Goal: Task Accomplishment & Management: Manage account settings

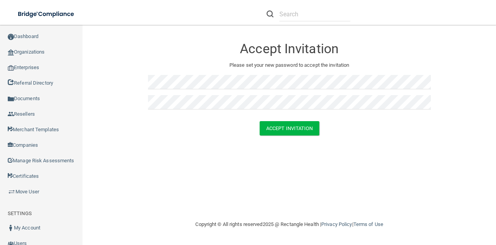
click at [397, 155] on div "Accept Invitation Please set your new password to accept the invitation Accept …" at bounding box center [289, 122] width 382 height 179
click at [306, 124] on button "Accept Invitation" at bounding box center [290, 128] width 60 height 14
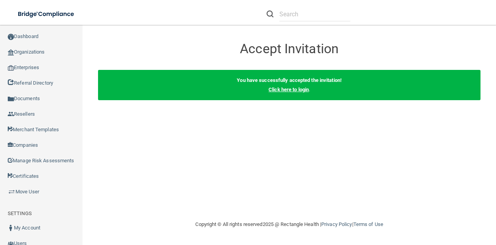
click at [290, 90] on link "Click here to login" at bounding box center [289, 89] width 40 height 6
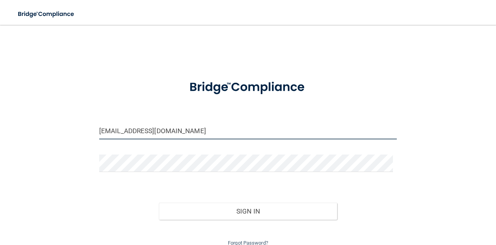
click at [177, 134] on input "lyndseyb@pcihipaa.com" at bounding box center [248, 130] width 298 height 17
type input "[EMAIL_ADDRESS][DOMAIN_NAME]"
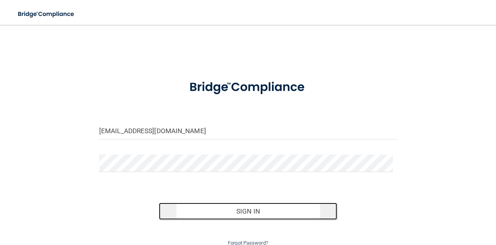
click at [240, 208] on button "Sign In" at bounding box center [248, 210] width 179 height 17
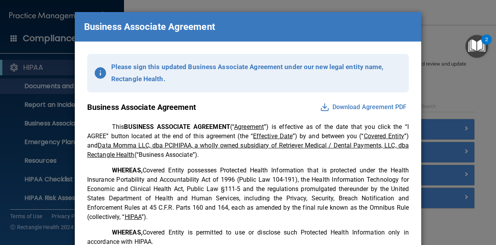
click at [344, 107] on button "Download Agreement PDF" at bounding box center [363, 107] width 91 height 12
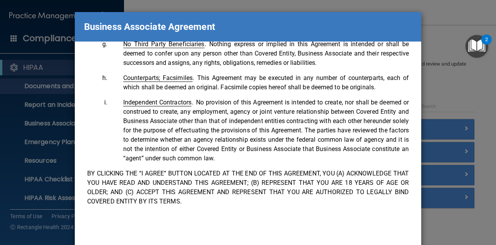
scroll to position [1806, 0]
click at [428, 28] on div "Business Associate Agreement Please sign this updated Business Associate Agreem…" at bounding box center [248, 122] width 496 height 245
click at [428, 29] on div "Business Associate Agreement Please sign this updated Business Associate Agreem…" at bounding box center [248, 122] width 496 height 245
click at [403, 24] on div "Business Associate Agreement" at bounding box center [248, 26] width 346 height 29
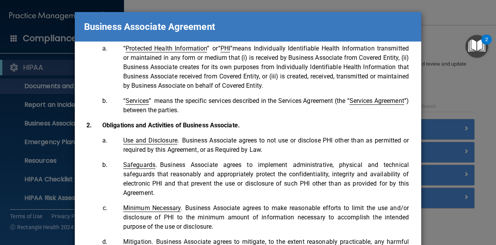
scroll to position [0, 0]
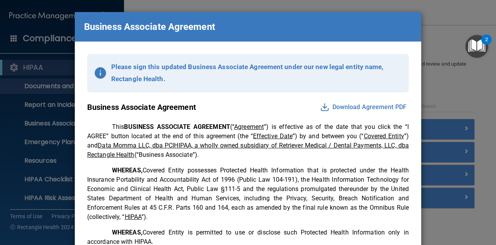
click at [96, 74] on img at bounding box center [100, 73] width 12 height 12
click at [98, 72] on img at bounding box center [100, 73] width 12 height 12
click at [115, 15] on div "Business Associate Agreement" at bounding box center [248, 26] width 346 height 29
click at [322, 103] on button "Download Agreement PDF" at bounding box center [363, 107] width 91 height 12
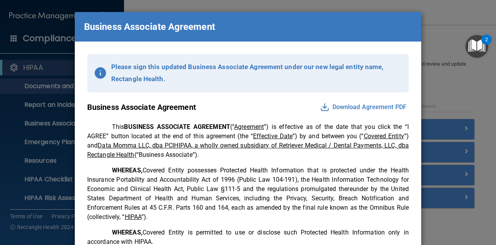
click at [446, 44] on div "Business Associate Agreement Please sign this updated Business Associate Agreem…" at bounding box center [248, 122] width 496 height 245
click at [477, 47] on img "Open Resource Center, 2 new notifications" at bounding box center [476, 46] width 23 height 23
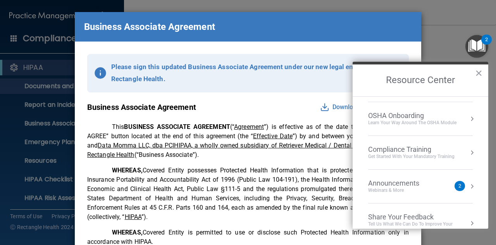
scroll to position [76, 0]
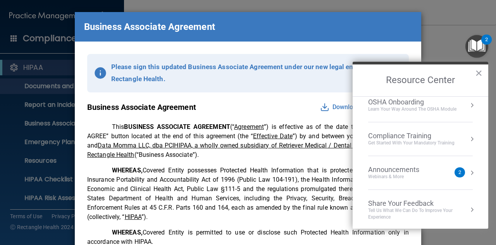
click at [440, 176] on div "Announcements Webinars & More" at bounding box center [409, 172] width 82 height 15
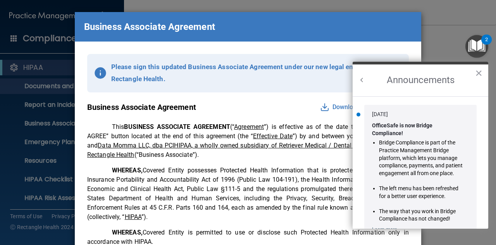
scroll to position [0, 0]
click at [476, 74] on button "×" at bounding box center [478, 73] width 7 height 12
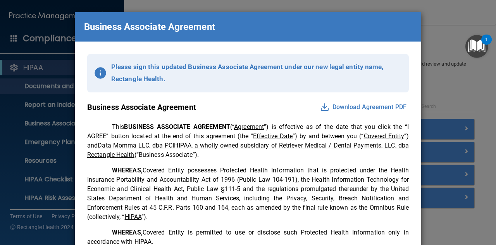
click at [41, 101] on div "Business Associate Agreement Please sign this updated Business Associate Agreem…" at bounding box center [248, 122] width 496 height 245
click at [206, 79] on p "Please sign this updated Business Associate Agreement under our new legal entit…" at bounding box center [256, 73] width 291 height 24
click at [442, 80] on div "Business Associate Agreement Please sign this updated Business Associate Agreem…" at bounding box center [248, 122] width 496 height 245
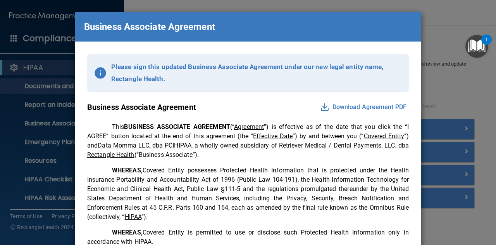
click at [318, 109] on button "Download Agreement PDF" at bounding box center [363, 107] width 91 height 12
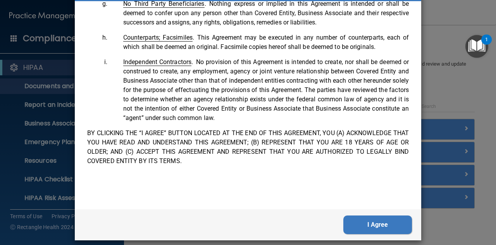
scroll to position [47, 0]
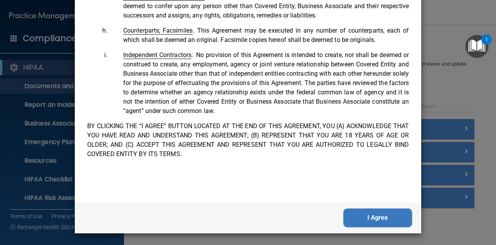
click at [377, 213] on button "I Agree" at bounding box center [377, 217] width 69 height 19
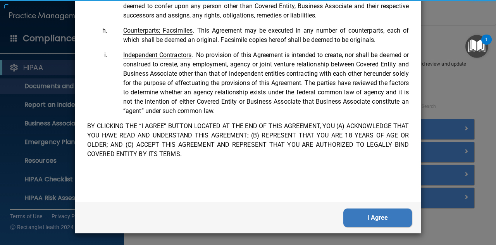
scroll to position [0, 0]
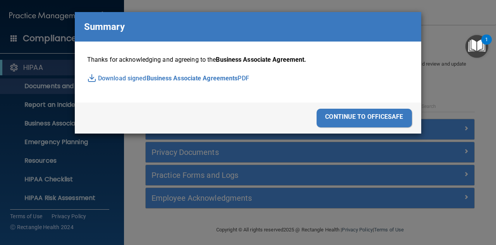
click at [346, 116] on div "continue to officesafe" at bounding box center [364, 118] width 95 height 19
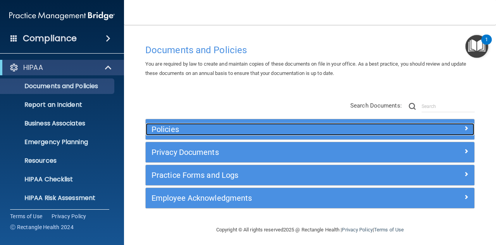
click at [464, 127] on span at bounding box center [466, 127] width 5 height 9
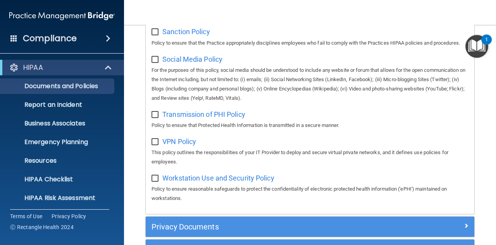
scroll to position [651, 0]
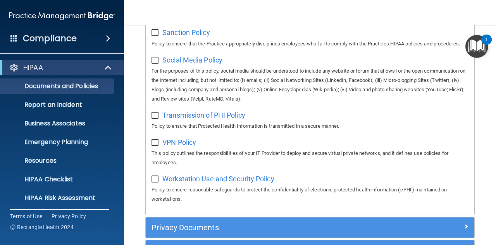
click at [460, 231] on div "Privacy Documents" at bounding box center [310, 227] width 329 height 20
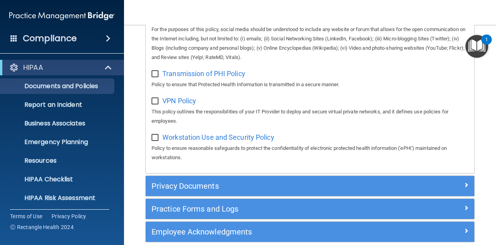
scroll to position [741, 0]
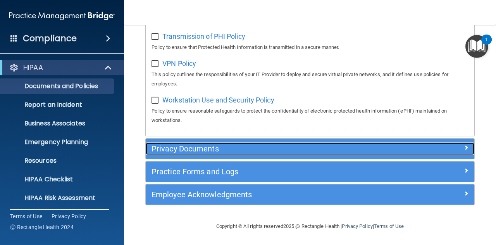
click at [463, 148] on div at bounding box center [433, 146] width 82 height 9
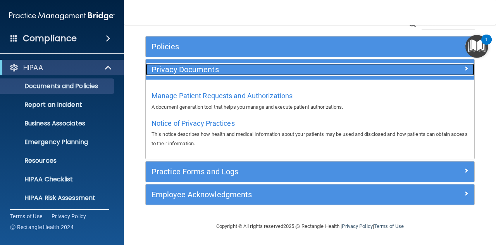
scroll to position [82, 0]
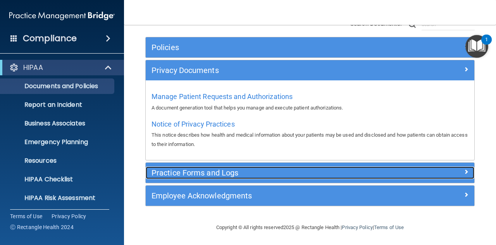
click at [464, 171] on span at bounding box center [466, 171] width 5 height 9
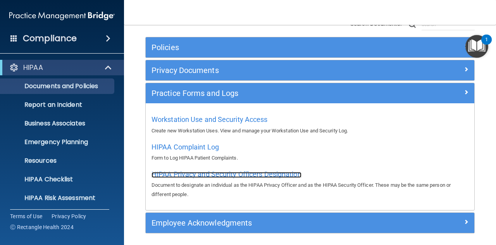
click at [273, 174] on span "HIPAA Privacy and Security Officers Designation" at bounding box center [227, 174] width 150 height 8
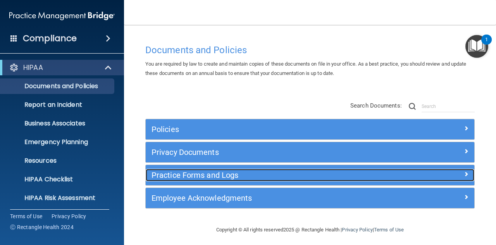
click at [464, 173] on span at bounding box center [466, 173] width 5 height 9
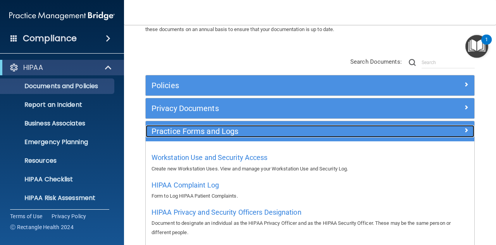
scroll to position [47, 0]
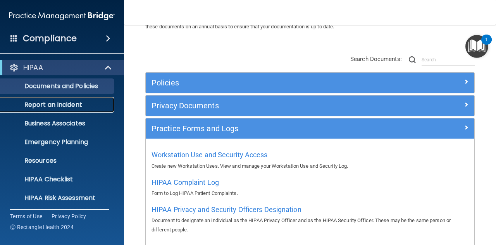
click at [82, 104] on p "Report an Incident" at bounding box center [58, 105] width 106 height 8
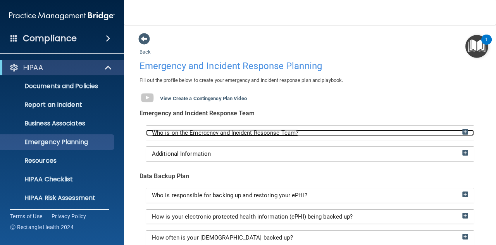
click at [462, 133] on img at bounding box center [465, 132] width 6 height 6
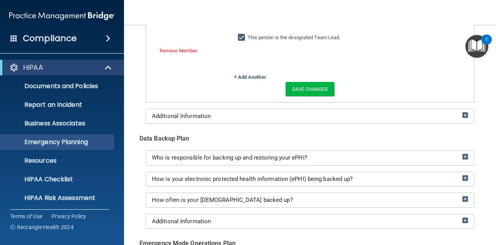
scroll to position [252, 0]
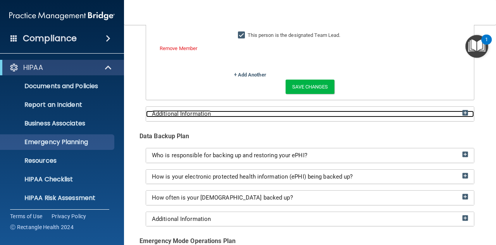
click at [462, 113] on img at bounding box center [465, 113] width 6 height 6
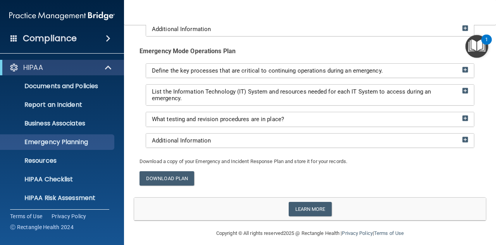
scroll to position [517, 0]
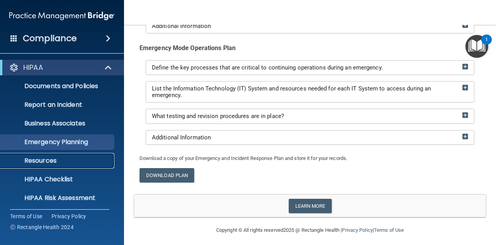
click at [56, 162] on p "Resources" at bounding box center [58, 161] width 106 height 8
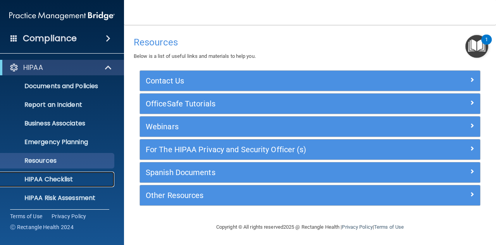
click at [62, 179] on p "HIPAA Checklist" at bounding box center [58, 179] width 106 height 8
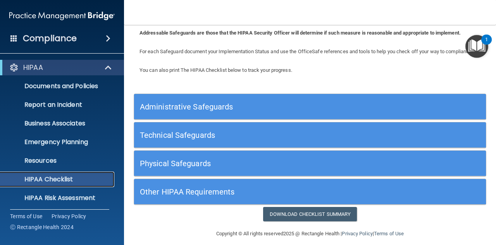
scroll to position [57, 0]
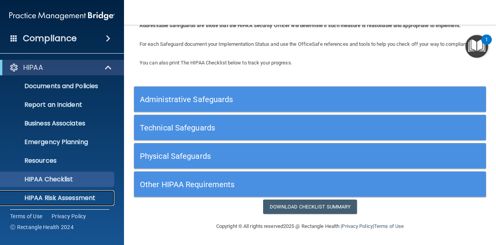
click at [70, 201] on p "HIPAA Risk Assessment" at bounding box center [58, 198] width 106 height 8
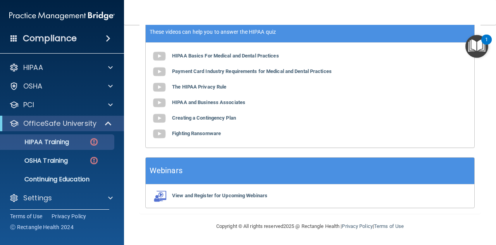
scroll to position [319, 0]
click at [39, 160] on p "OSHA Training" at bounding box center [36, 161] width 63 height 8
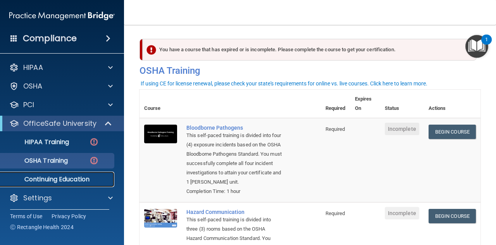
click at [105, 180] on p "Continuing Education" at bounding box center [58, 179] width 106 height 8
